Goal: Check status: Check status

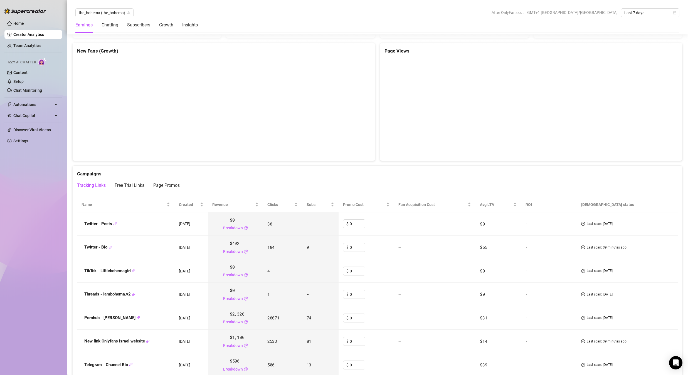
scroll to position [545, 0]
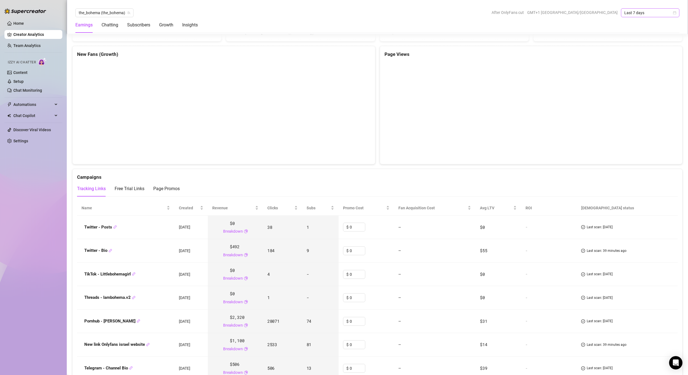
click at [635, 13] on span "Last 7 days" at bounding box center [650, 13] width 52 height 8
click at [640, 13] on span "Last 7 days" at bounding box center [650, 13] width 52 height 8
click at [644, 15] on span "Last 7 days" at bounding box center [650, 13] width 52 height 8
click at [635, 59] on div "Custom date" at bounding box center [650, 59] width 50 height 6
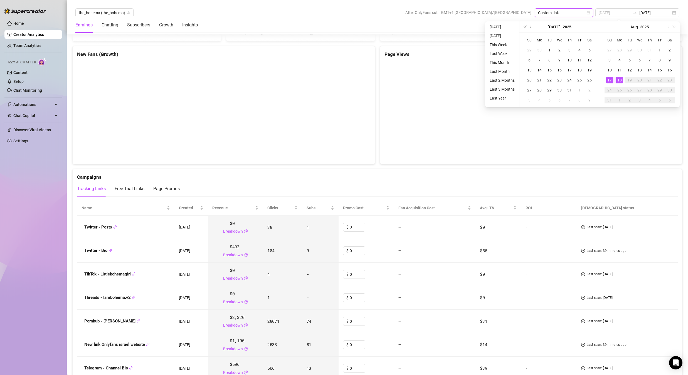
type input "2025-08-17"
click at [609, 81] on div "17" at bounding box center [609, 80] width 7 height 7
type input "2025-08-10"
click at [611, 70] on div "10" at bounding box center [609, 70] width 7 height 7
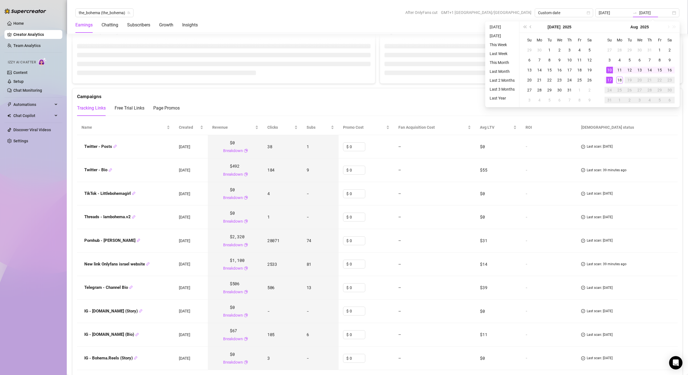
type input "2025-08-10"
type input "2025-08-17"
type input "2025-08-10"
type input "2025-08-17"
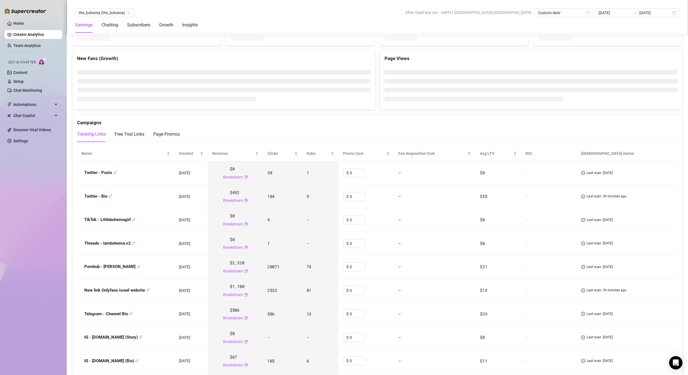
scroll to position [534, 0]
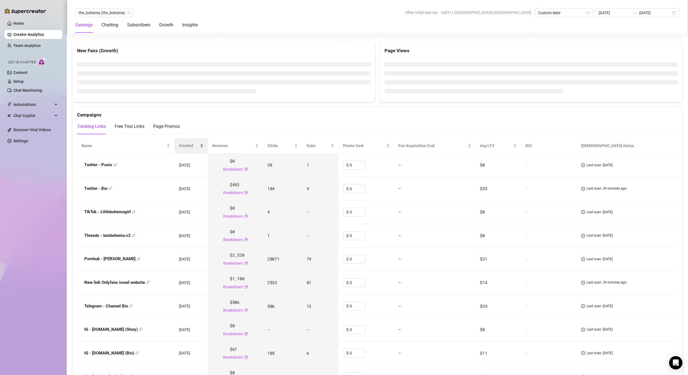
click at [201, 147] on div "Created" at bounding box center [191, 146] width 24 height 6
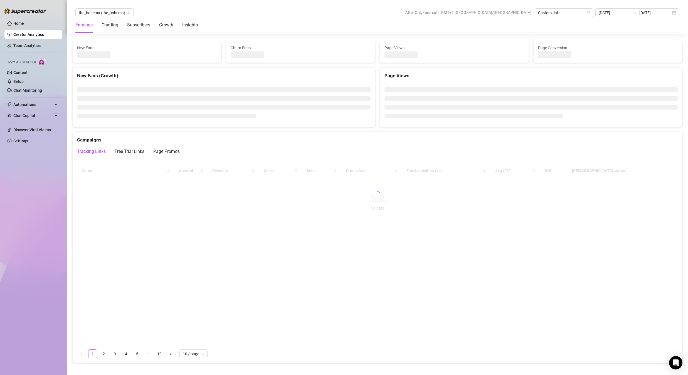
scroll to position [559, 0]
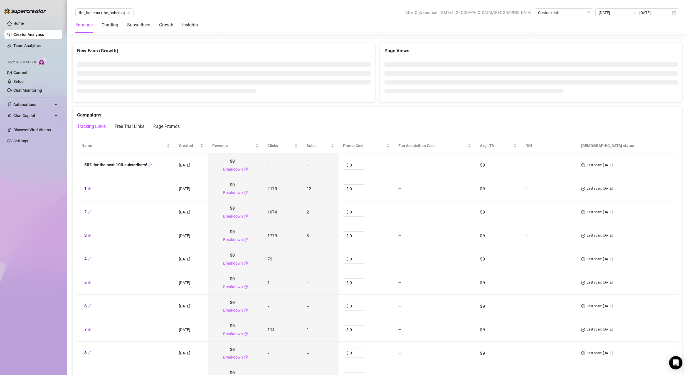
click at [201, 147] on div "Created" at bounding box center [191, 146] width 24 height 6
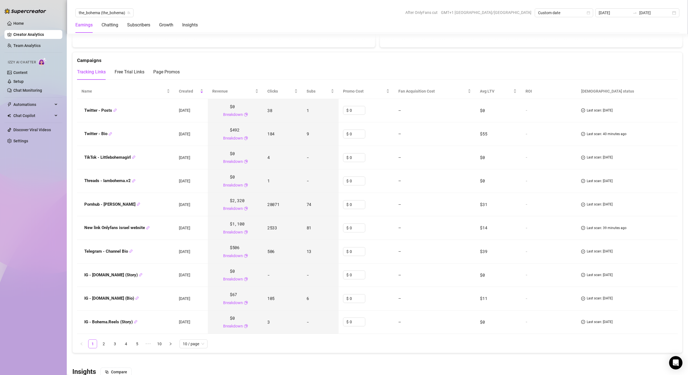
scroll to position [660, 0]
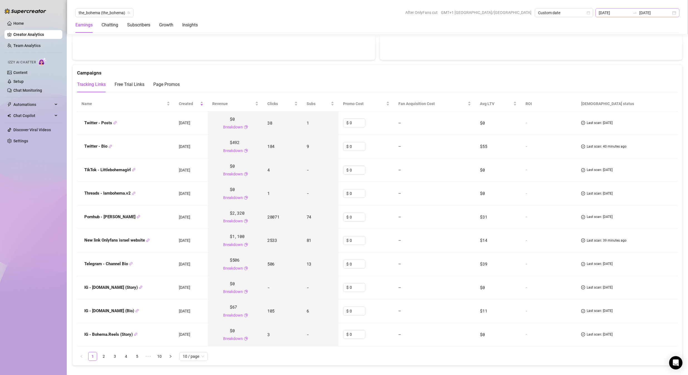
click at [637, 14] on icon "swap-right" at bounding box center [635, 13] width 4 height 4
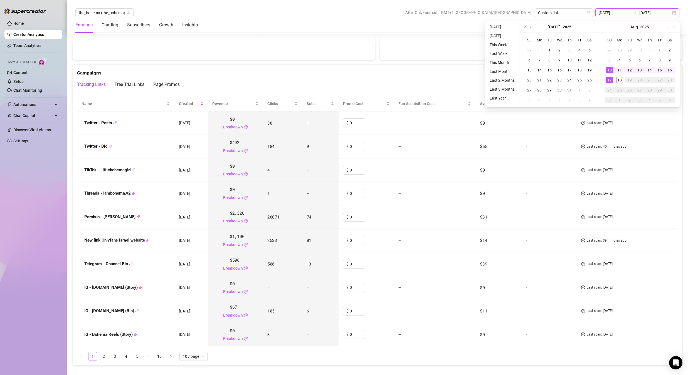
click at [637, 12] on icon "swap-right" at bounding box center [635, 13] width 4 height 4
type input "2025-08-10"
click at [590, 14] on span "Custom date" at bounding box center [564, 13] width 52 height 8
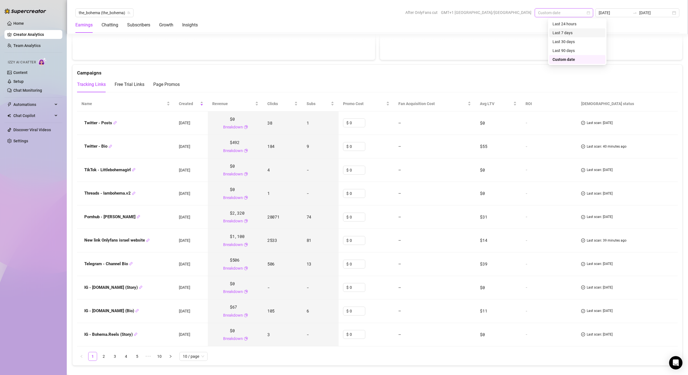
click at [580, 31] on div "Last 7 days" at bounding box center [578, 33] width 50 height 6
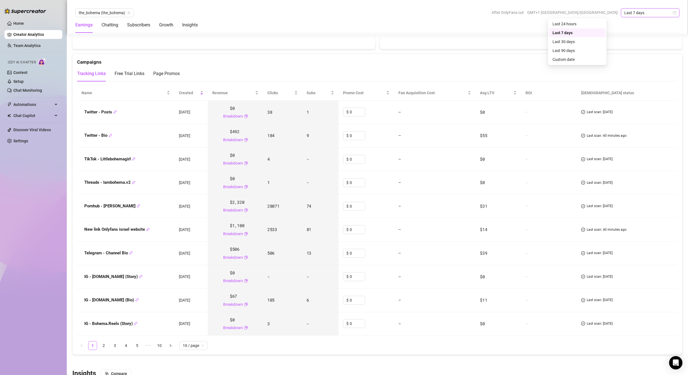
scroll to position [649, 0]
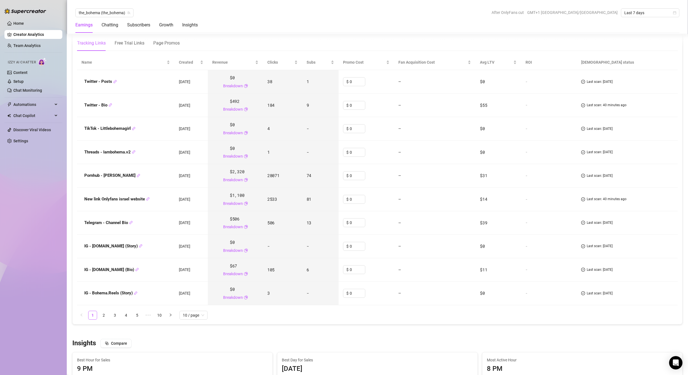
scroll to position [630, 0]
click at [201, 65] on div "Created" at bounding box center [191, 63] width 24 height 6
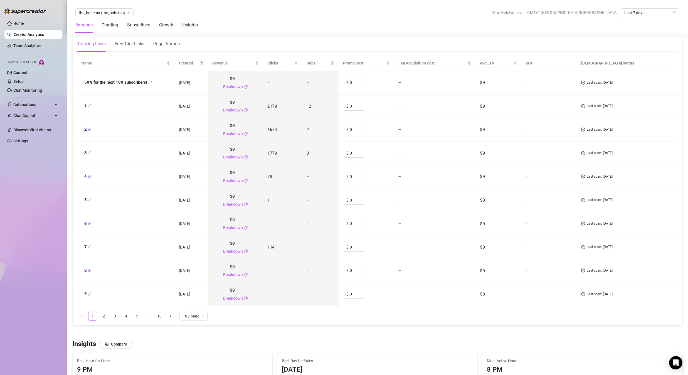
click at [201, 65] on div "Created" at bounding box center [191, 63] width 24 height 6
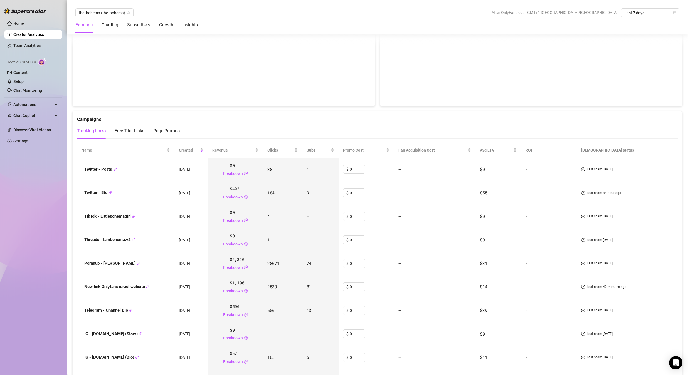
scroll to position [576, 0]
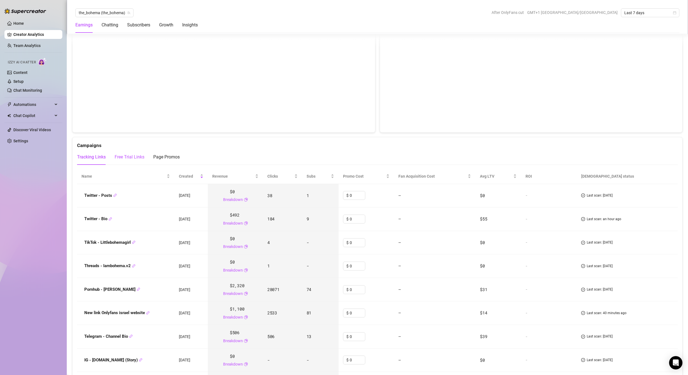
click at [139, 157] on div "Free Trial Links" at bounding box center [130, 157] width 30 height 7
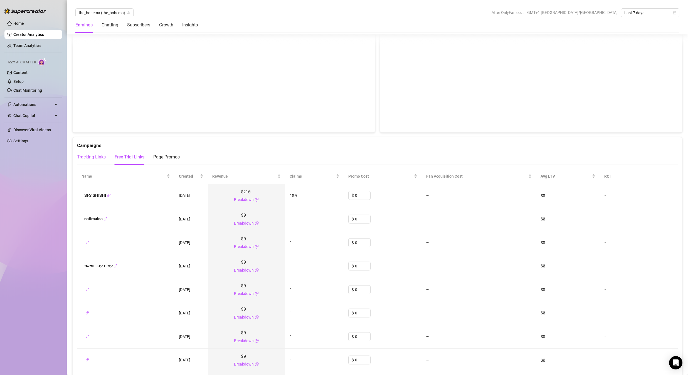
click at [91, 160] on div "Tracking Links" at bounding box center [91, 157] width 29 height 7
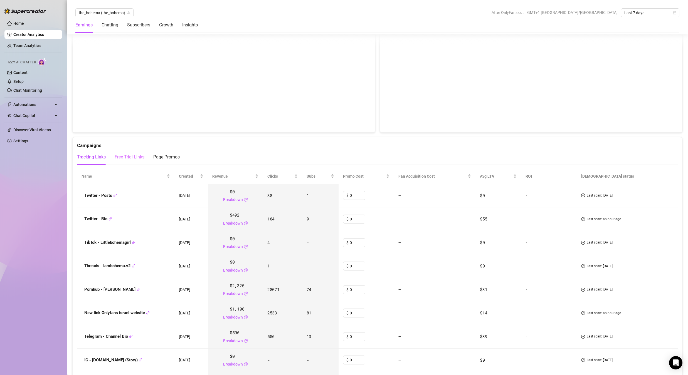
click at [130, 162] on div "Free Trial Links" at bounding box center [130, 157] width 30 height 16
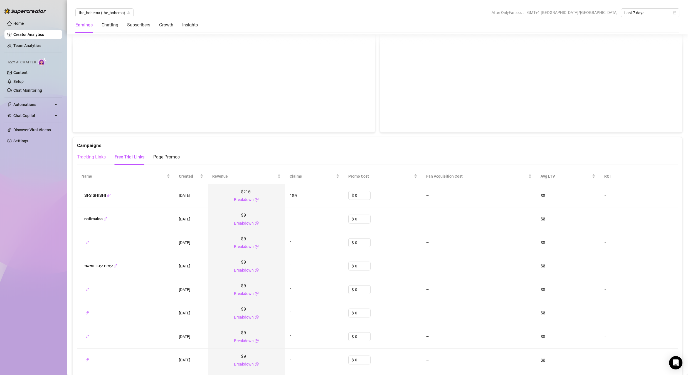
click at [95, 161] on div "Tracking Links" at bounding box center [91, 157] width 29 height 16
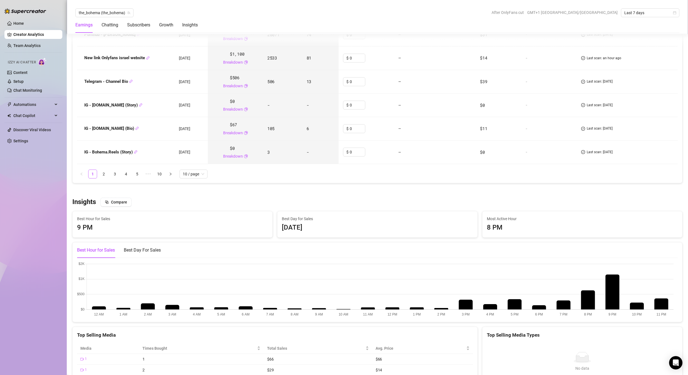
scroll to position [779, 0]
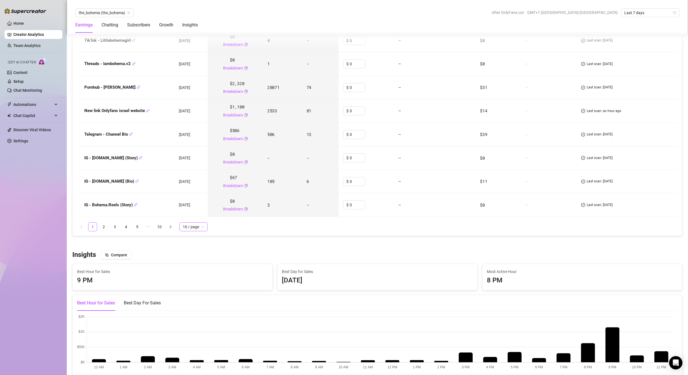
click at [194, 228] on span "10 / page" at bounding box center [193, 227] width 21 height 8
click at [194, 264] on div "100 / page" at bounding box center [193, 265] width 19 height 6
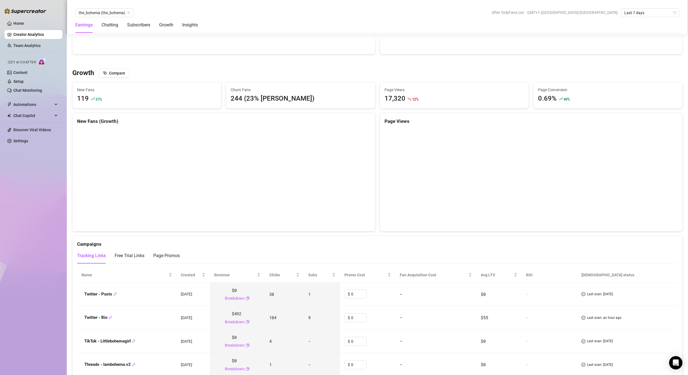
scroll to position [476, 0]
click at [649, 14] on span "Last 7 days" at bounding box center [650, 13] width 52 height 8
click at [639, 25] on div "Last 24 hours" at bounding box center [650, 24] width 50 height 6
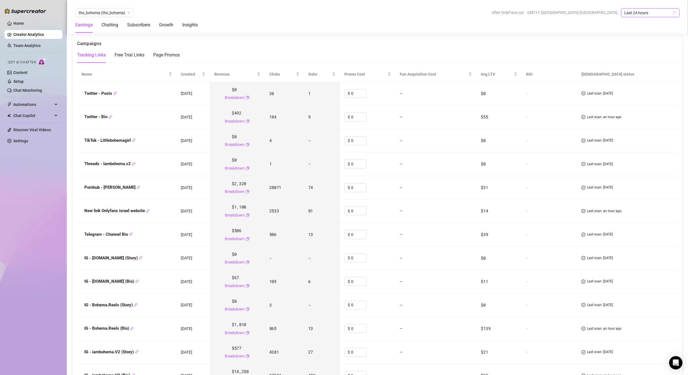
scroll to position [658, 0]
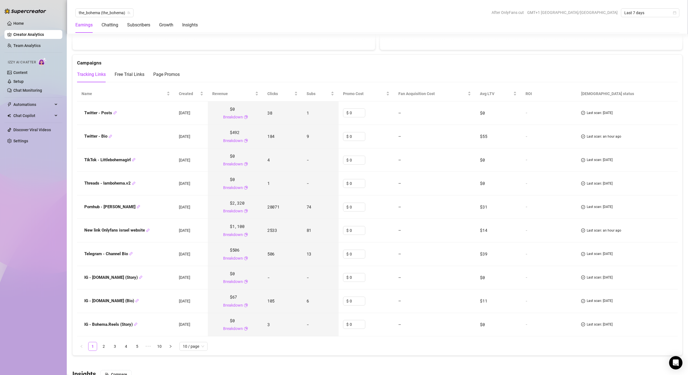
scroll to position [662, 0]
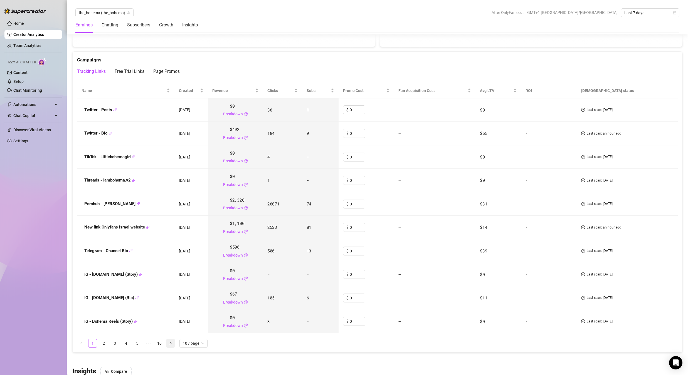
click at [169, 343] on icon "right" at bounding box center [170, 343] width 3 height 3
click at [90, 344] on link "1" at bounding box center [92, 343] width 8 height 8
